Goal: Task Accomplishment & Management: Use online tool/utility

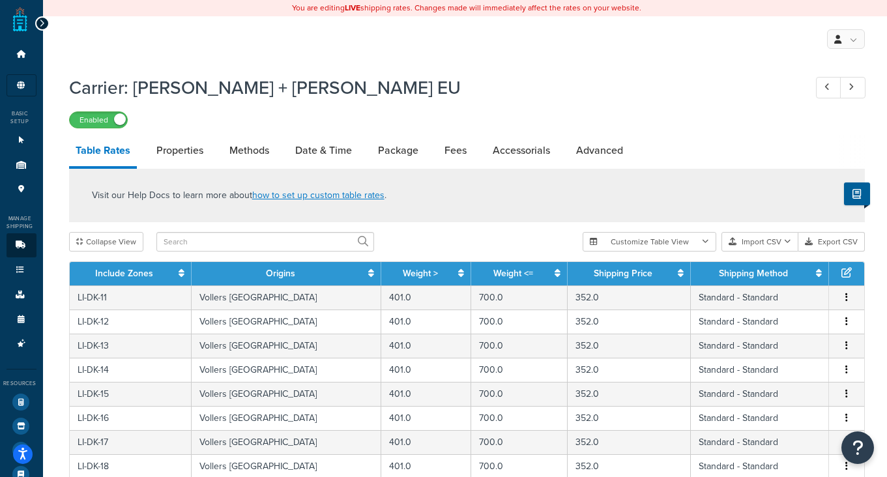
select select "1000"
click at [767, 245] on button "Import CSV" at bounding box center [760, 242] width 77 height 20
click at [774, 252] on div "Customize Table View Show all columns Show selected columns Import CSV Import a…" at bounding box center [724, 242] width 282 height 20
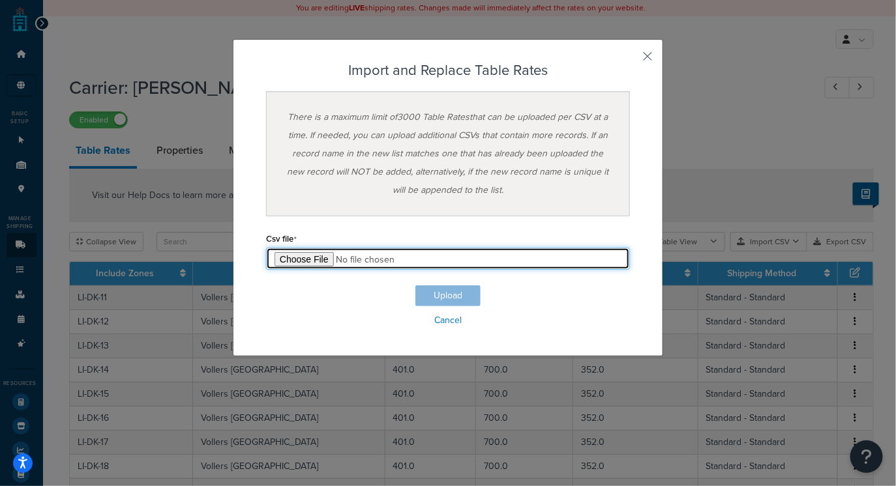
click at [304, 262] on input "file" at bounding box center [448, 259] width 364 height 22
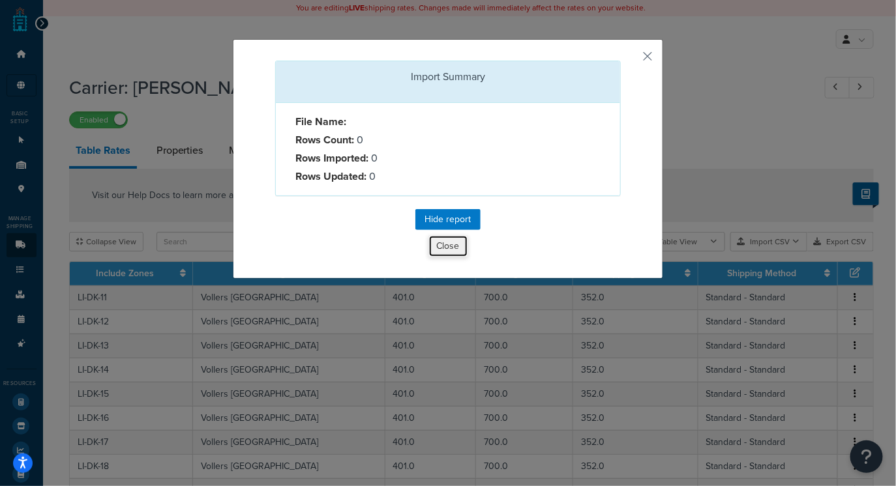
click at [452, 249] on button "Close" at bounding box center [448, 246] width 40 height 22
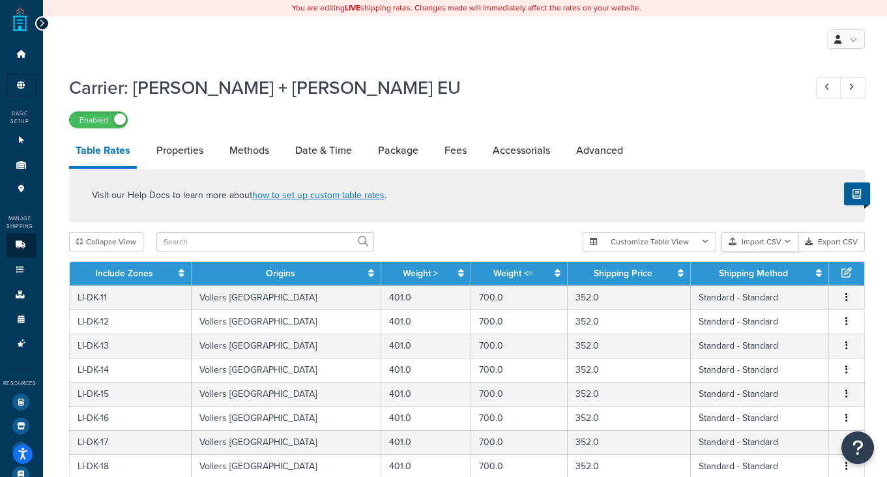
click at [765, 239] on button "Import CSV" at bounding box center [760, 242] width 77 height 20
click at [770, 252] on div "Customize Table View Show all columns Show selected columns Import CSV Import a…" at bounding box center [724, 242] width 282 height 20
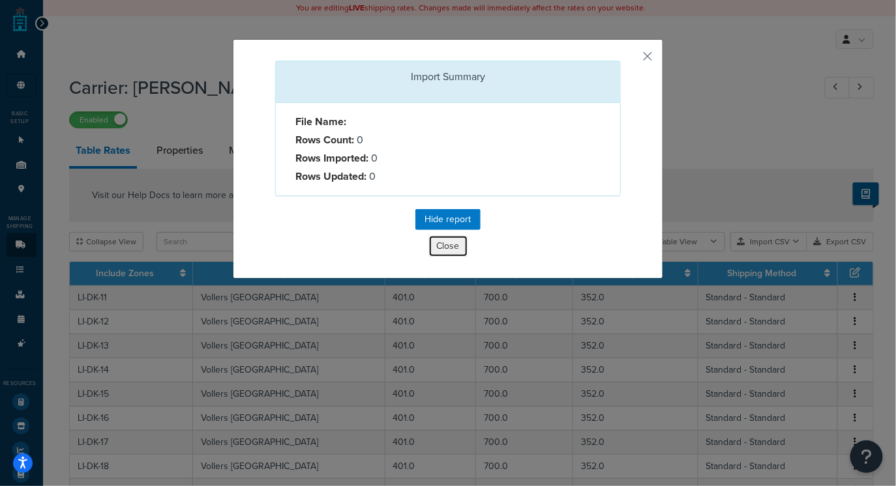
click at [445, 244] on button "Close" at bounding box center [448, 246] width 40 height 22
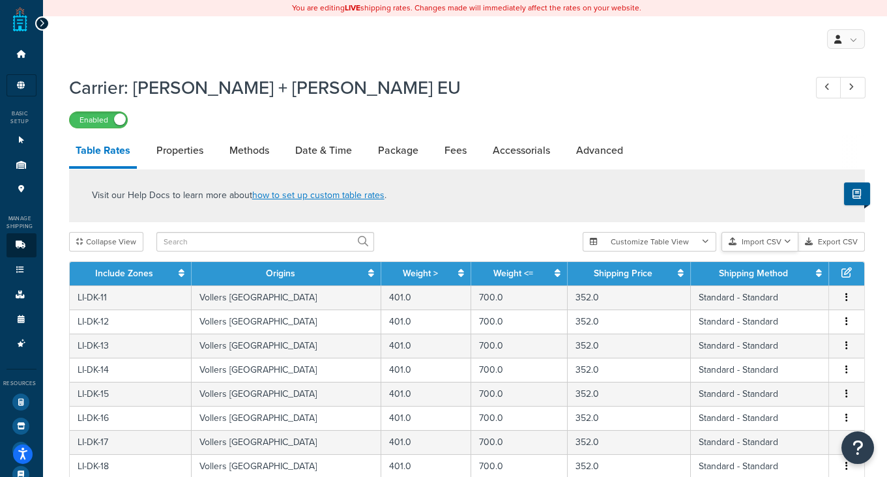
click at [764, 241] on button "Import CSV" at bounding box center [760, 242] width 77 height 20
click at [788, 246] on button "Import CSV" at bounding box center [760, 242] width 77 height 20
click at [788, 241] on icon "button" at bounding box center [787, 242] width 7 height 8
click at [784, 252] on div "Customize Table View Show all columns Show selected columns Import CSV Import a…" at bounding box center [724, 242] width 282 height 20
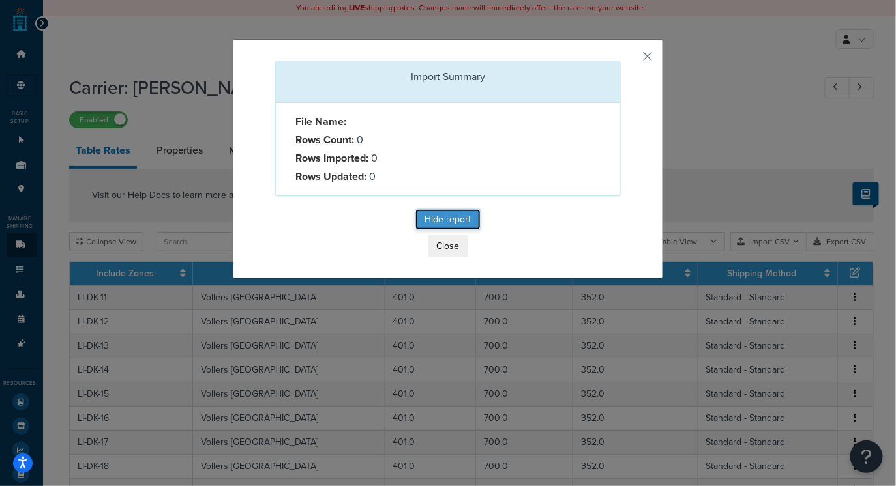
click at [446, 216] on button "Hide report" at bounding box center [447, 219] width 65 height 21
click at [620, 61] on button "button" at bounding box center [618, 62] width 3 height 3
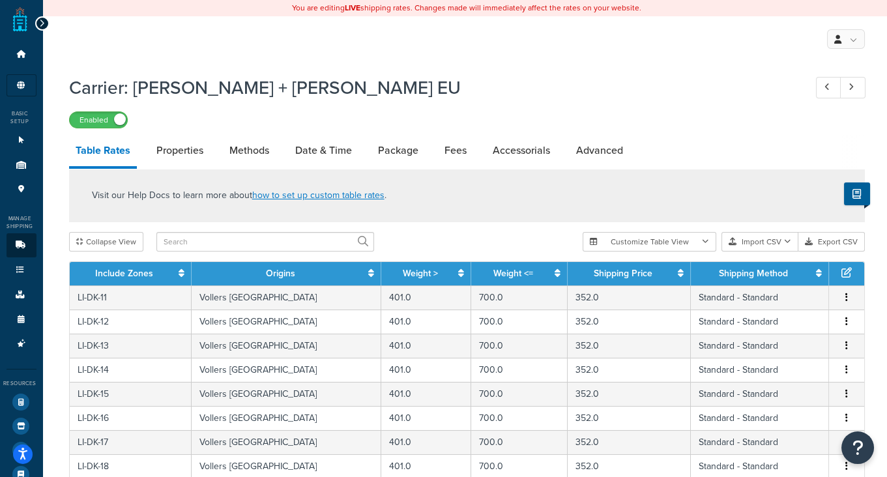
click at [573, 82] on h1 "Carrier: [PERSON_NAME] + [PERSON_NAME] EU" at bounding box center [430, 87] width 723 height 25
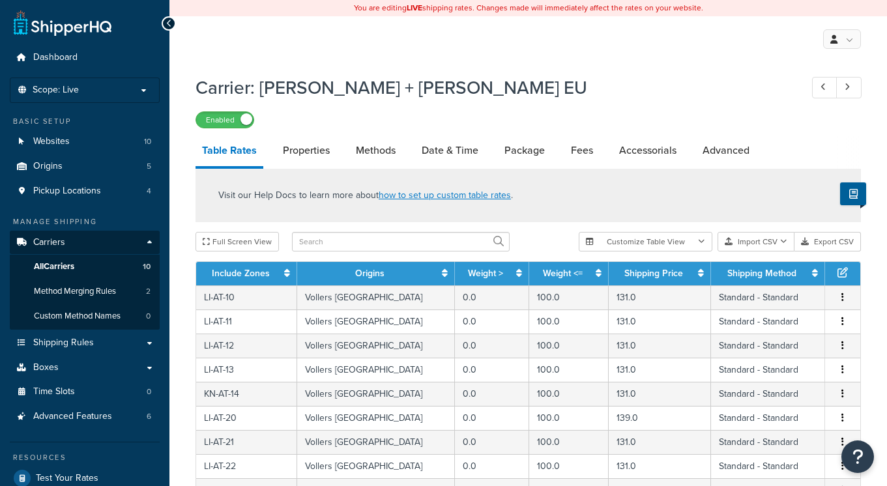
select select "25"
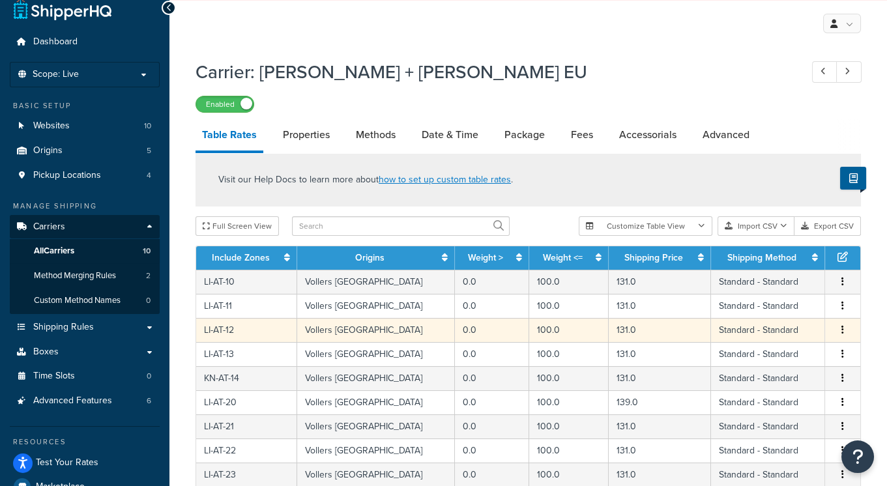
scroll to position [20, 0]
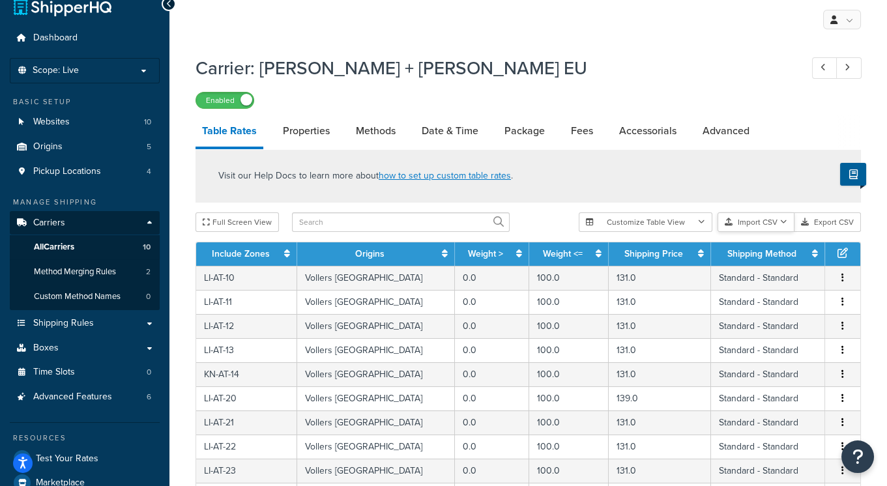
click at [747, 216] on button "Import CSV" at bounding box center [756, 222] width 77 height 20
click at [770, 232] on div "Customize Table View Show all columns Show selected columns Import CSV Import a…" at bounding box center [720, 222] width 282 height 20
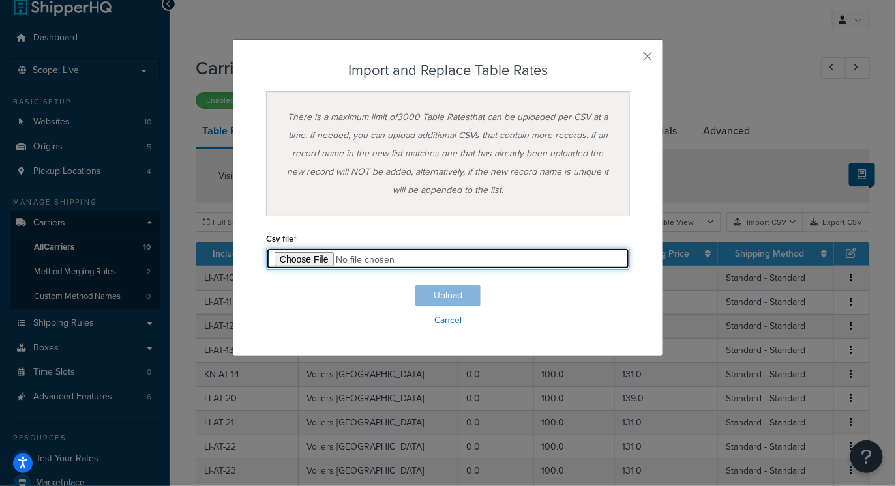
click at [300, 262] on input "file" at bounding box center [448, 259] width 364 height 22
type input "C:\fakepath\Table Rates Update (Poland).csv"
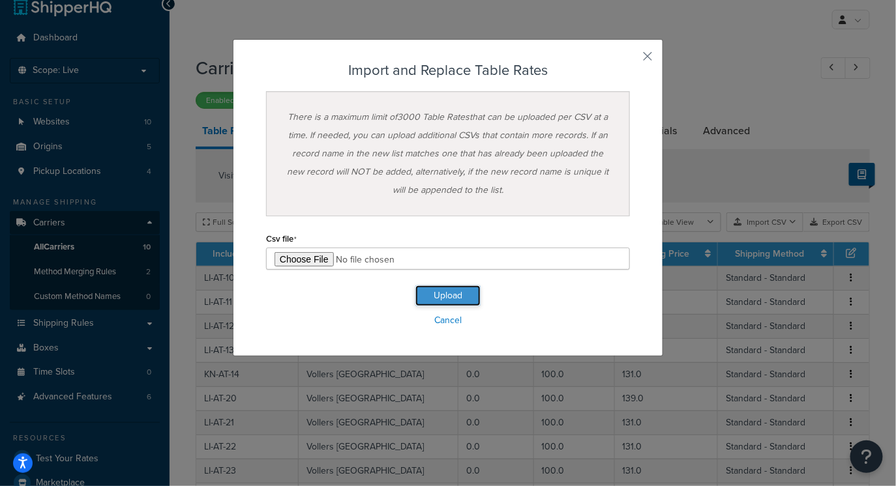
click at [453, 295] on button "Upload" at bounding box center [447, 295] width 65 height 21
click at [452, 300] on button "Upload" at bounding box center [447, 295] width 65 height 21
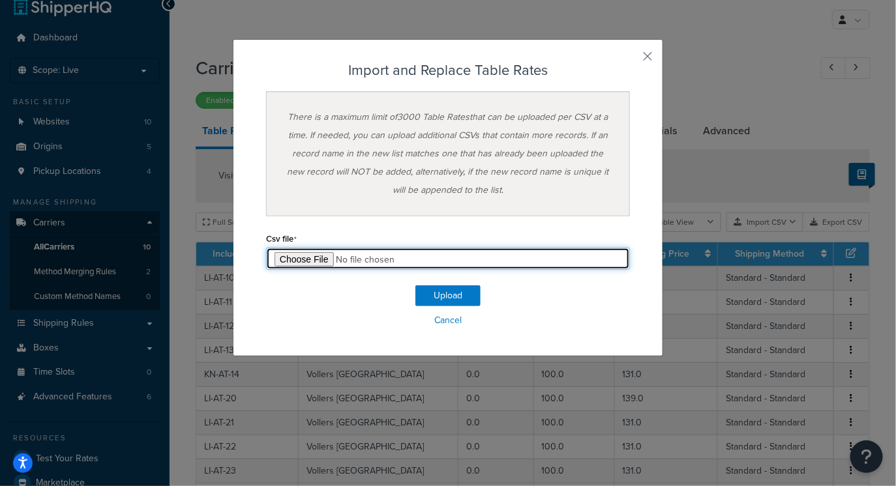
click at [474, 262] on input "file" at bounding box center [448, 259] width 364 height 22
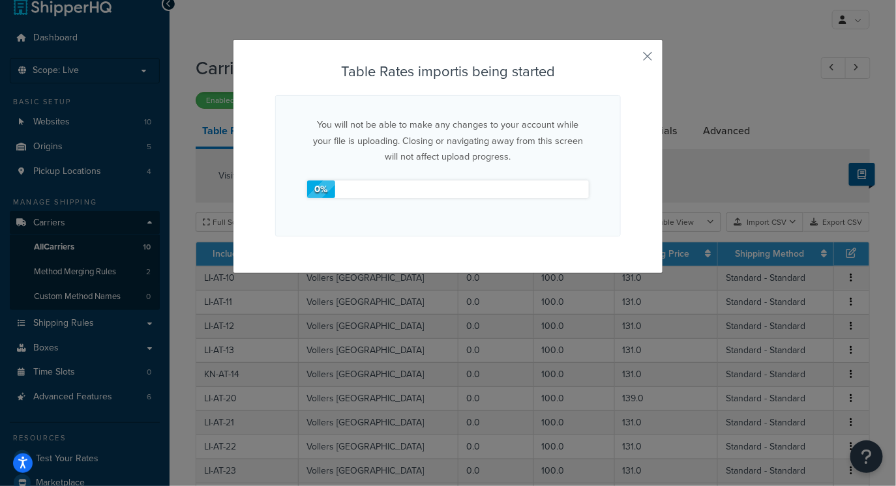
click at [478, 77] on h3 "Table Rates import is being started" at bounding box center [447, 72] width 345 height 16
drag, startPoint x: 413, startPoint y: 147, endPoint x: 483, endPoint y: 113, distance: 78.1
click at [413, 147] on p "You will not be able to make any changes to your account while your file is upl…" at bounding box center [448, 141] width 282 height 48
click at [557, 109] on div "You will not be able to make any changes to your account while your file is upl…" at bounding box center [447, 165] width 345 height 141
click at [620, 61] on button "button" at bounding box center [618, 62] width 3 height 3
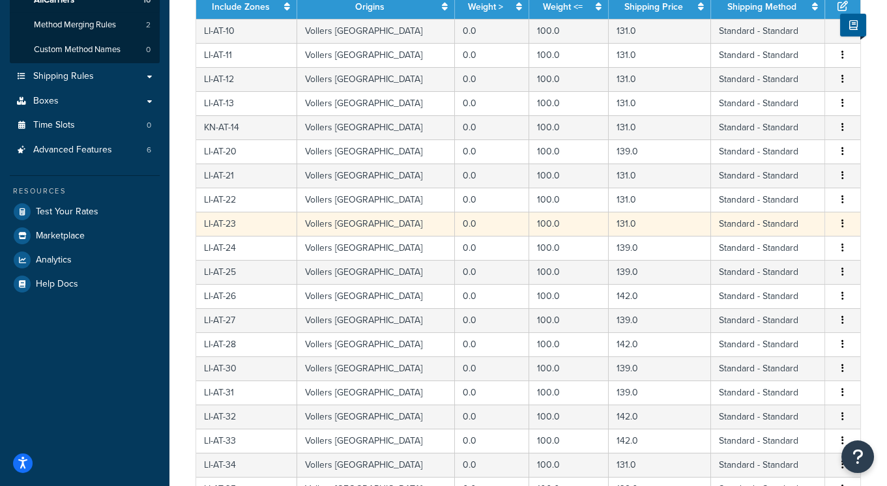
scroll to position [0, 0]
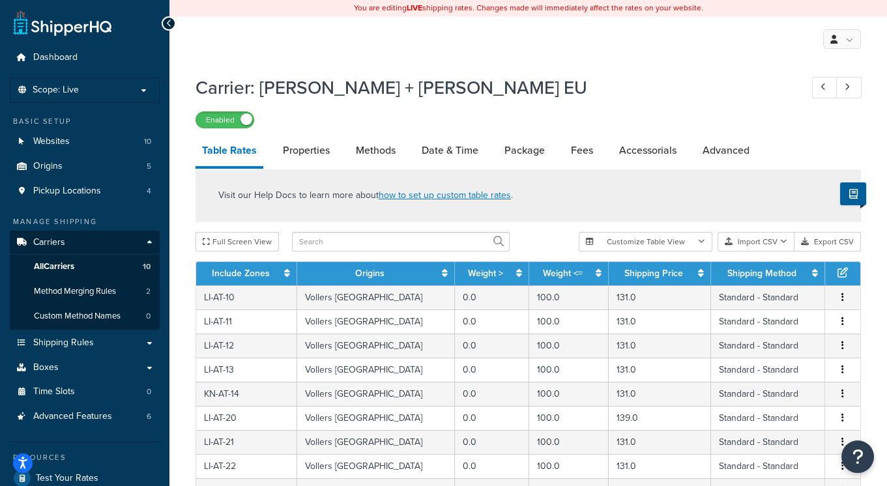
click at [544, 214] on div "Visit our Help Docs to learn more about how to set up custom table rates ." at bounding box center [528, 195] width 665 height 53
select select "25"
click at [775, 242] on button "Import CSV" at bounding box center [756, 242] width 77 height 20
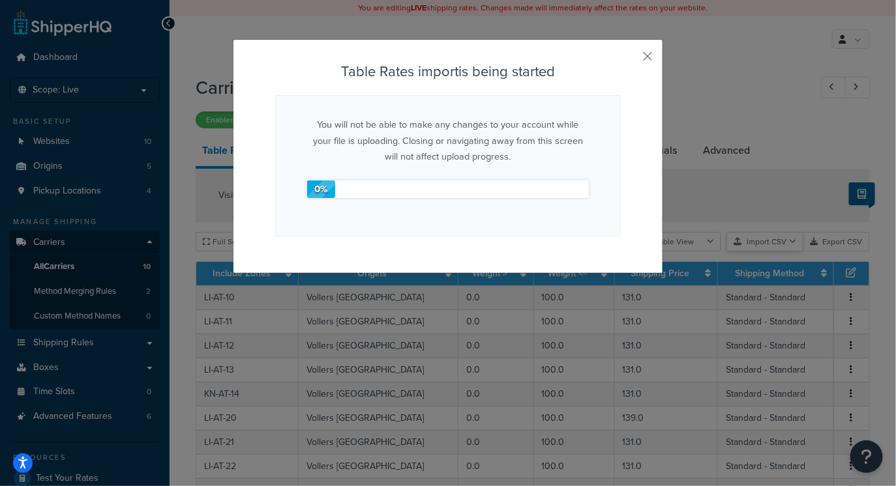
click at [780, 252] on div "Customize Table View Show all columns Show selected columns Import CSV Import a…" at bounding box center [728, 242] width 282 height 20
click at [620, 61] on button "button" at bounding box center [618, 62] width 3 height 3
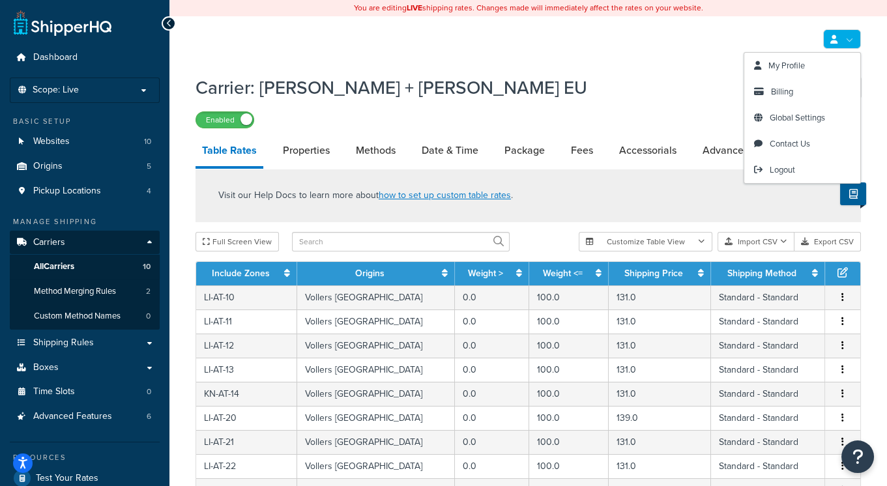
click at [841, 37] on link at bounding box center [842, 39] width 38 height 20
click at [785, 170] on span "Logout" at bounding box center [782, 170] width 25 height 12
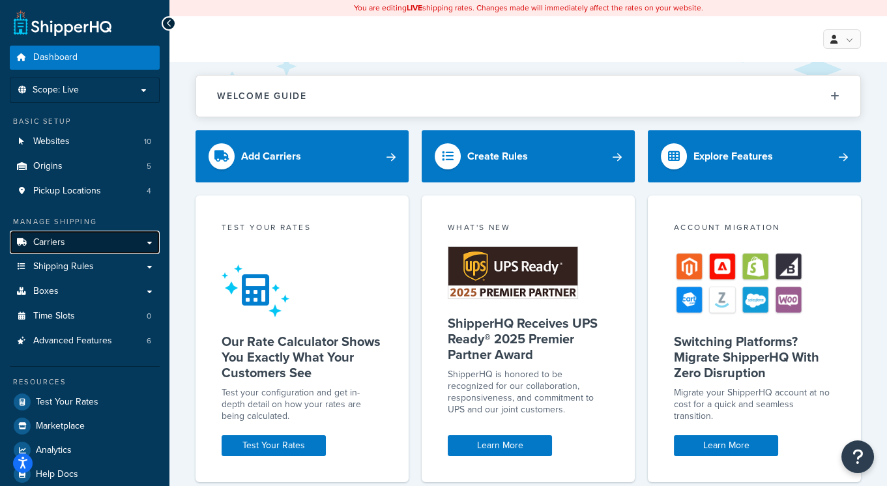
click at [149, 241] on link "Carriers" at bounding box center [85, 243] width 150 height 24
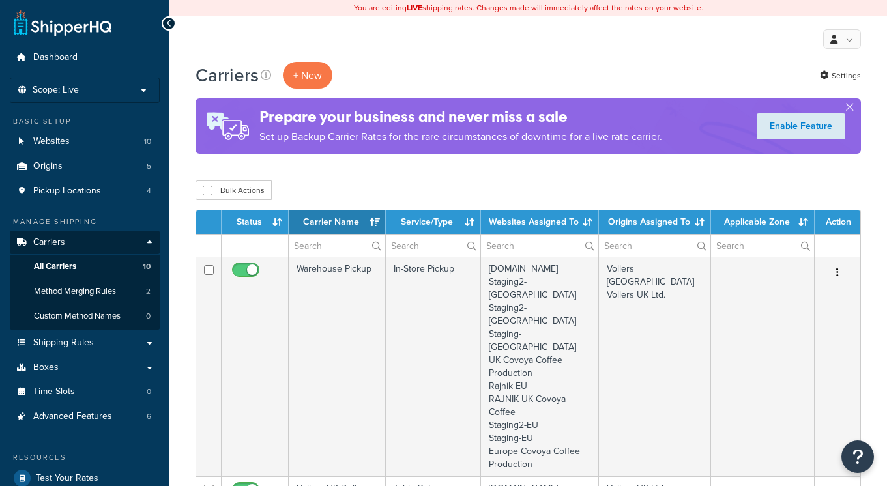
select select "15"
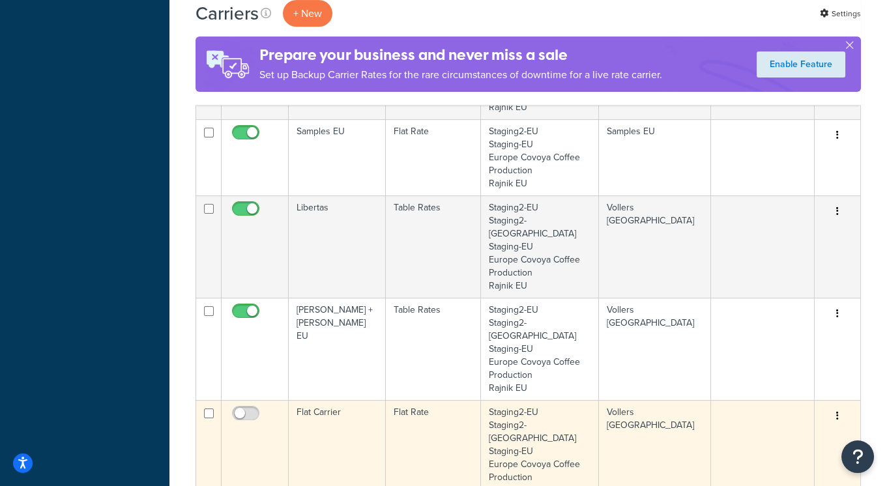
scroll to position [619, 0]
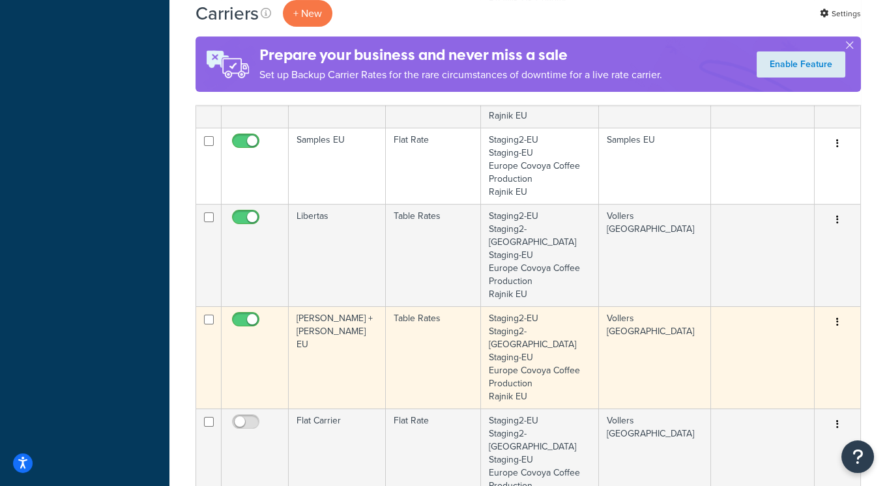
click at [419, 306] on td "Table Rates" at bounding box center [434, 357] width 96 height 102
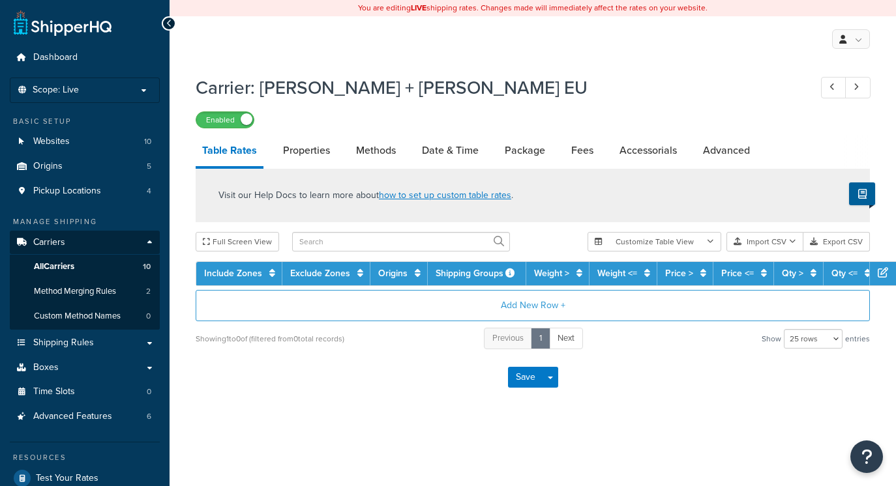
select select "25"
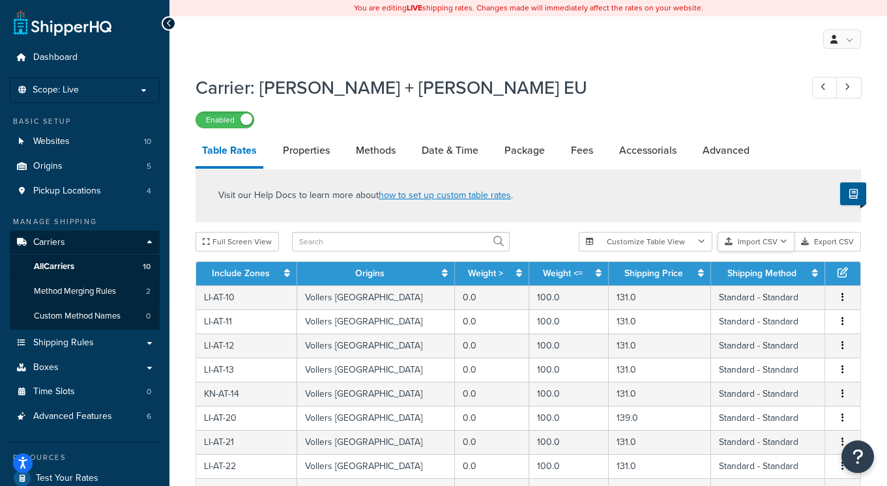
click at [774, 237] on button "Import CSV" at bounding box center [756, 242] width 77 height 20
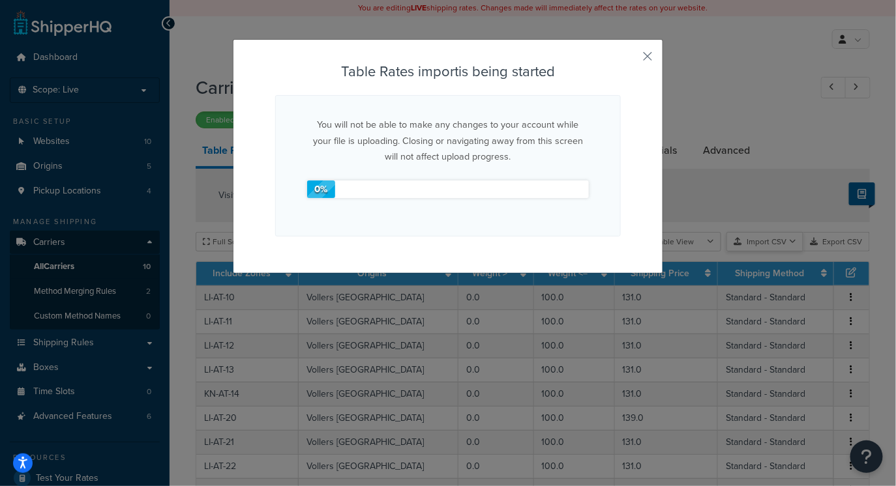
click at [772, 252] on div "Customize Table View Show all columns Show selected columns Import CSV Import a…" at bounding box center [728, 242] width 282 height 20
click at [620, 61] on button "button" at bounding box center [618, 62] width 3 height 3
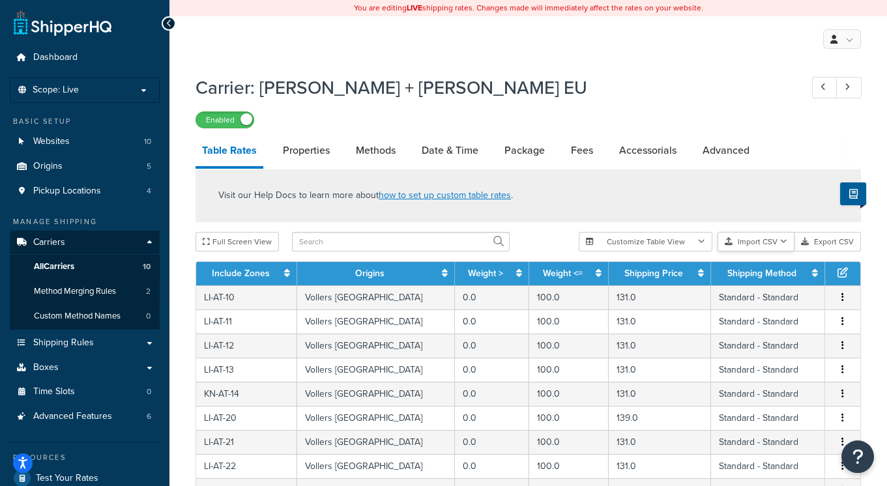
click at [766, 234] on button "Import CSV" at bounding box center [756, 242] width 77 height 20
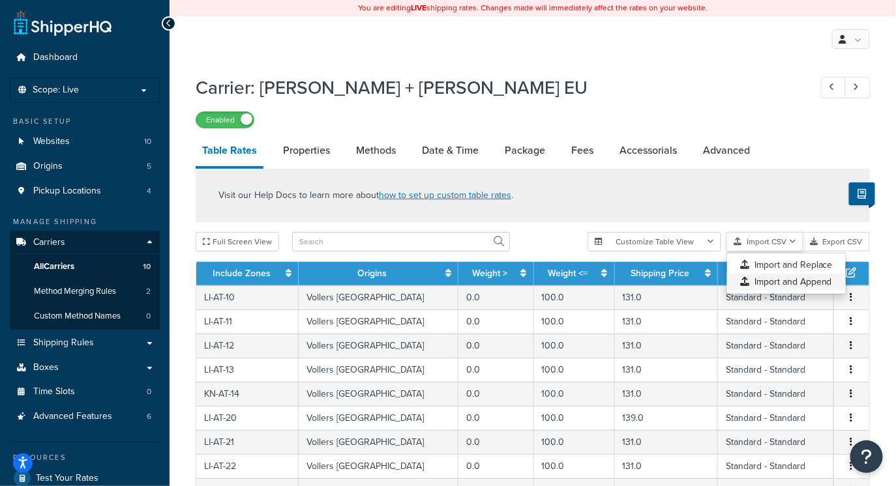
click at [765, 252] on div "Customize Table View Show all columns Show selected columns Import CSV Import a…" at bounding box center [728, 242] width 282 height 20
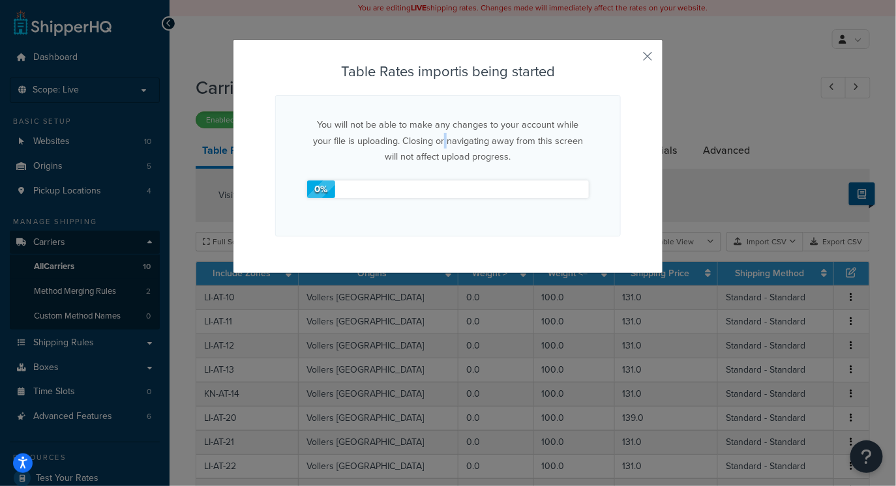
click at [419, 138] on p "You will not be able to make any changes to your account while your file is upl…" at bounding box center [448, 141] width 282 height 48
drag, startPoint x: 590, startPoint y: 93, endPoint x: 598, endPoint y: 87, distance: 9.8
click at [594, 93] on div "Table Rates import is being started You will not be able to make any changes to…" at bounding box center [448, 156] width 430 height 235
click at [330, 186] on div "0 %" at bounding box center [321, 190] width 28 height 18
drag, startPoint x: 320, startPoint y: 193, endPoint x: 521, endPoint y: 87, distance: 226.8
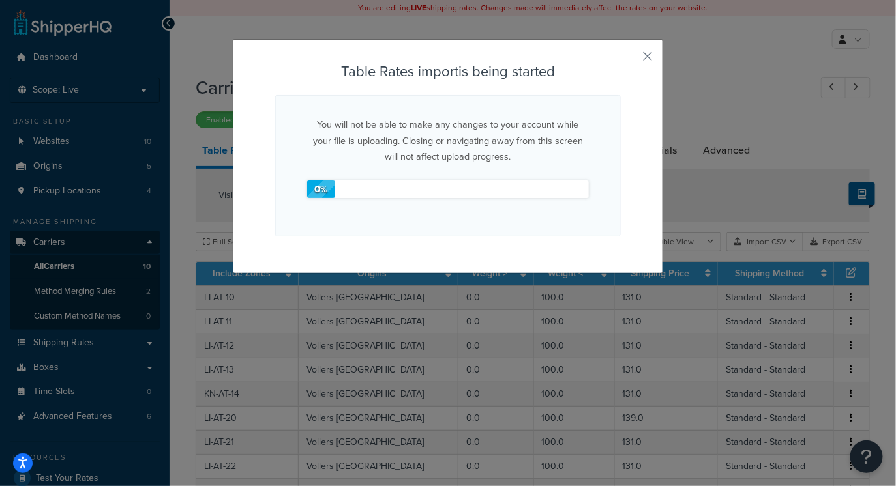
click at [327, 187] on div "0 %" at bounding box center [321, 190] width 28 height 18
click at [637, 59] on div "Table Rates import is being started You will not be able to make any changes to…" at bounding box center [448, 156] width 430 height 235
click at [620, 61] on button "button" at bounding box center [618, 62] width 3 height 3
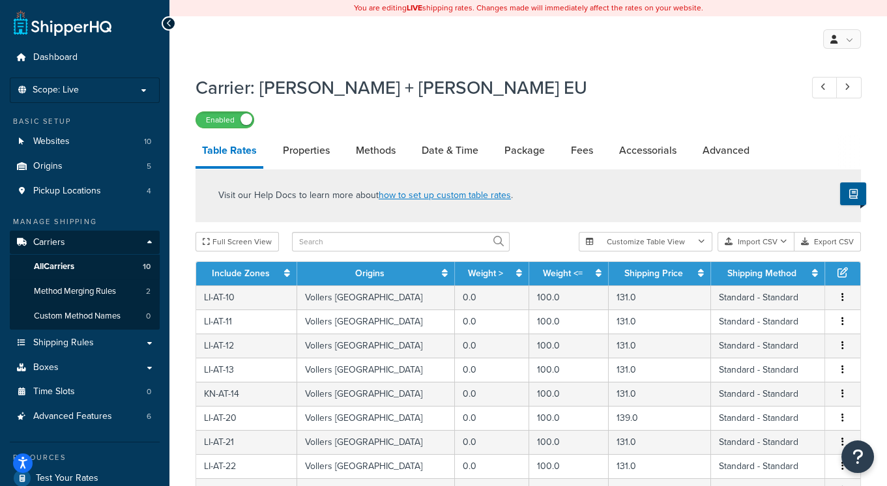
click at [554, 119] on div "Enabled" at bounding box center [528, 119] width 665 height 18
click at [606, 93] on h1 "Carrier: [PERSON_NAME] + [PERSON_NAME] EU" at bounding box center [492, 87] width 592 height 25
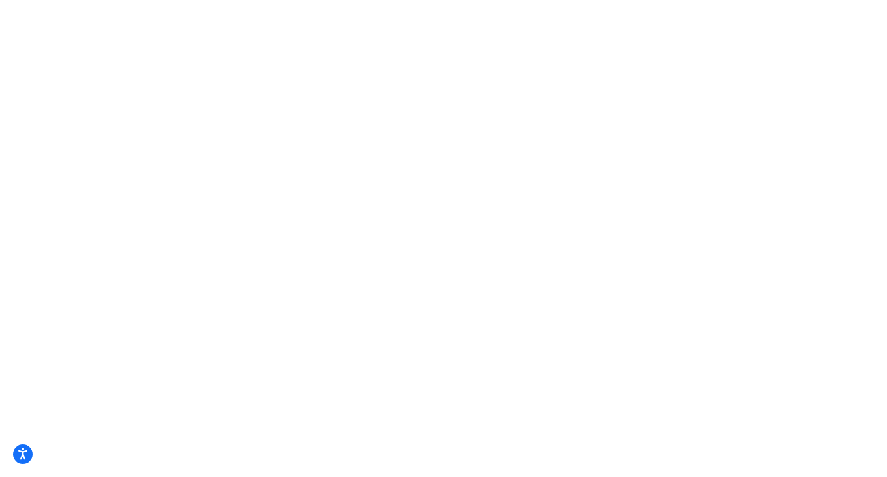
select select "25"
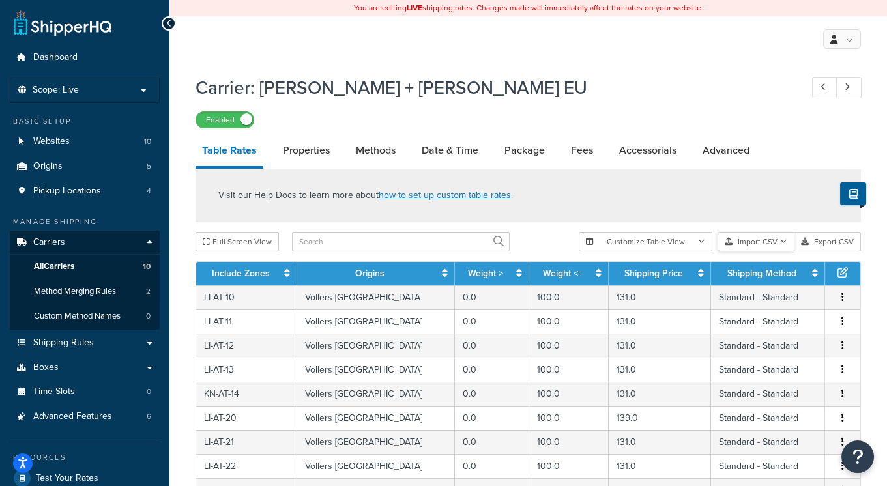
click at [755, 244] on button "Import CSV" at bounding box center [756, 242] width 77 height 20
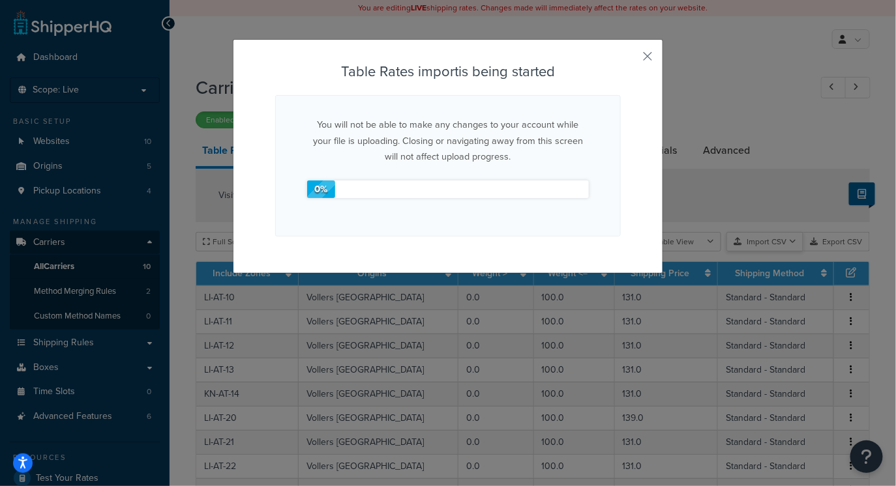
click at [762, 252] on div "Customize Table View Show all columns Show selected columns Import CSV Import a…" at bounding box center [728, 242] width 282 height 20
click at [620, 61] on button "button" at bounding box center [618, 62] width 3 height 3
